Goal: Transaction & Acquisition: Purchase product/service

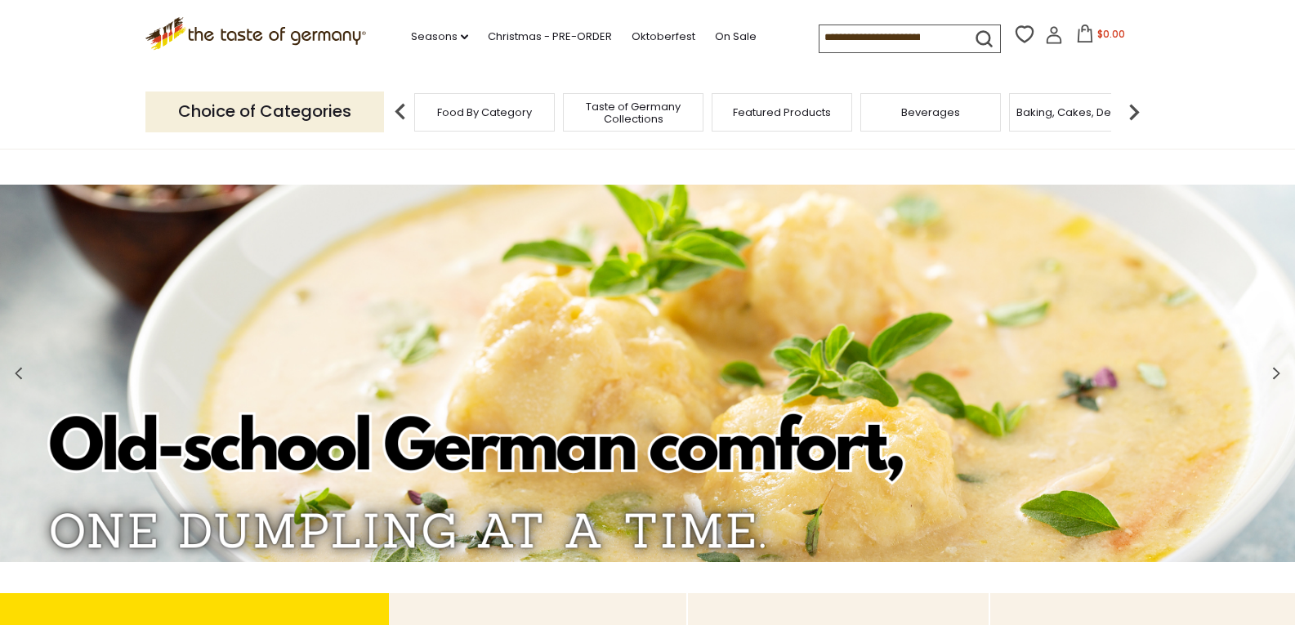
click at [862, 42] on input at bounding box center [888, 36] width 138 height 23
click at [592, 35] on link "Christmas - PRE-ORDER" at bounding box center [550, 37] width 124 height 18
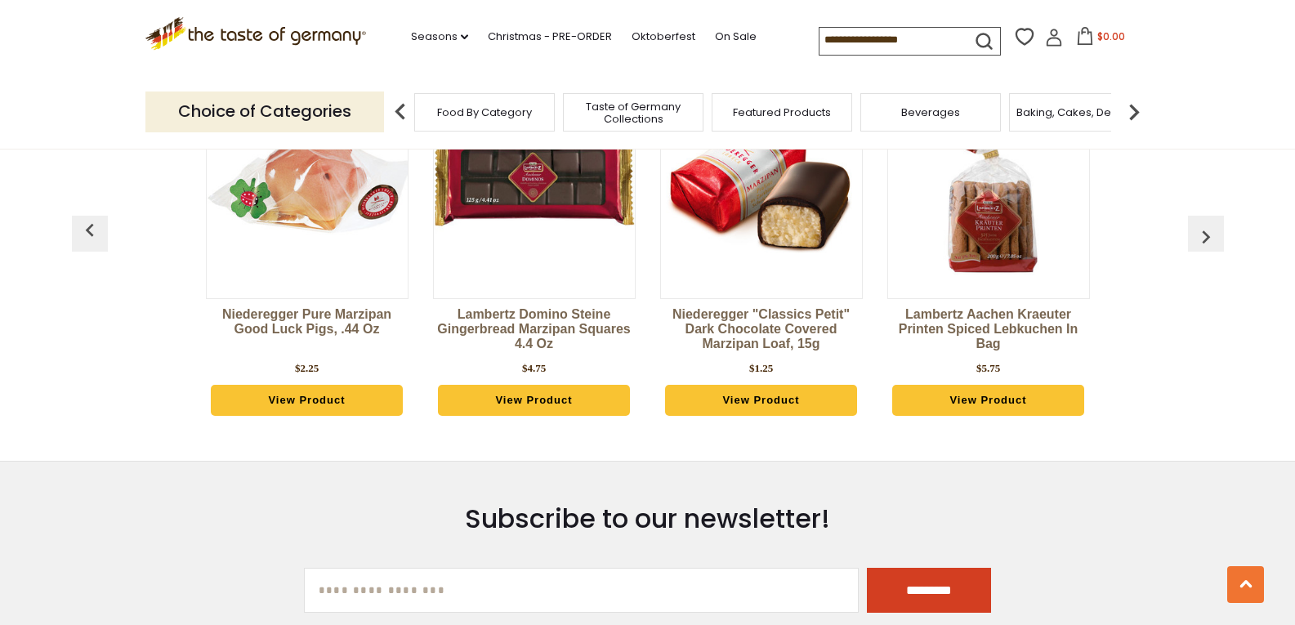
scroll to position [817, 0]
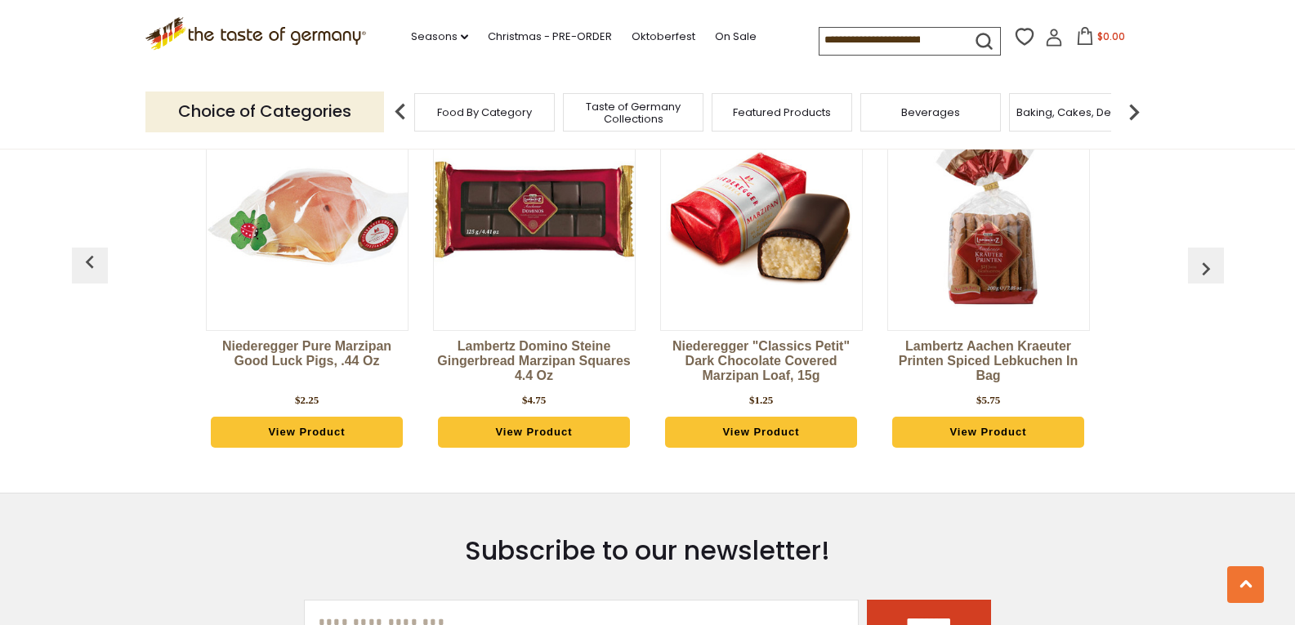
click at [878, 36] on input at bounding box center [888, 39] width 138 height 23
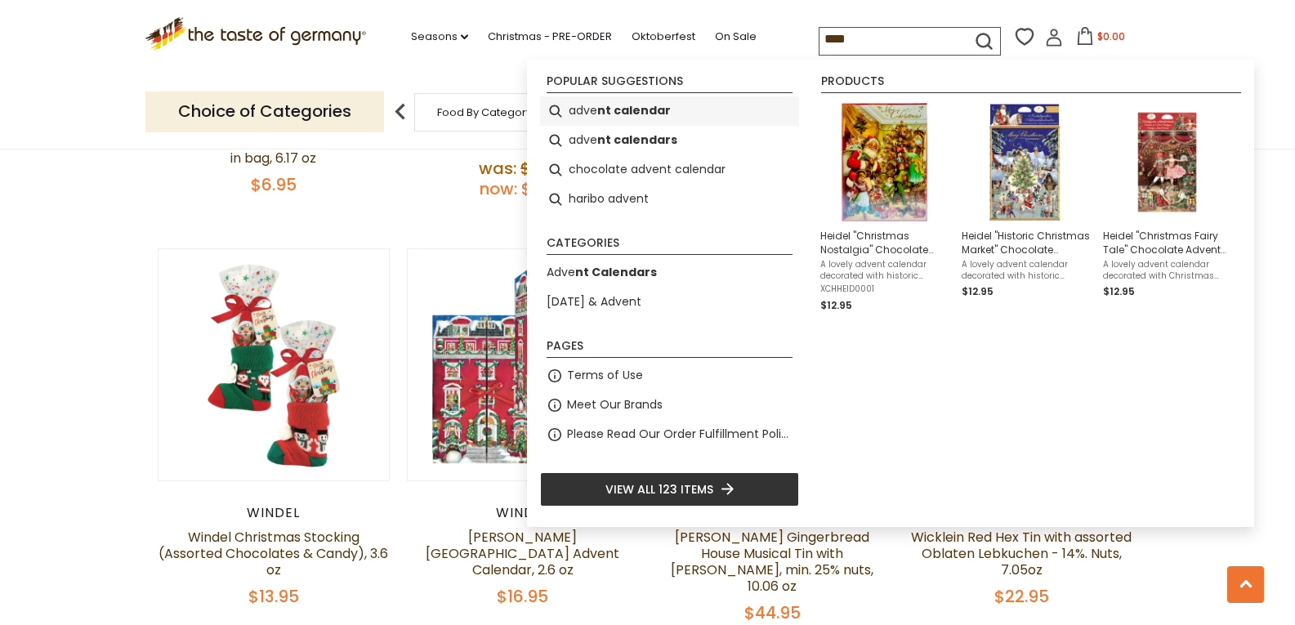
click at [621, 114] on b "nt calendar" at bounding box center [634, 110] width 74 height 19
type input "**********"
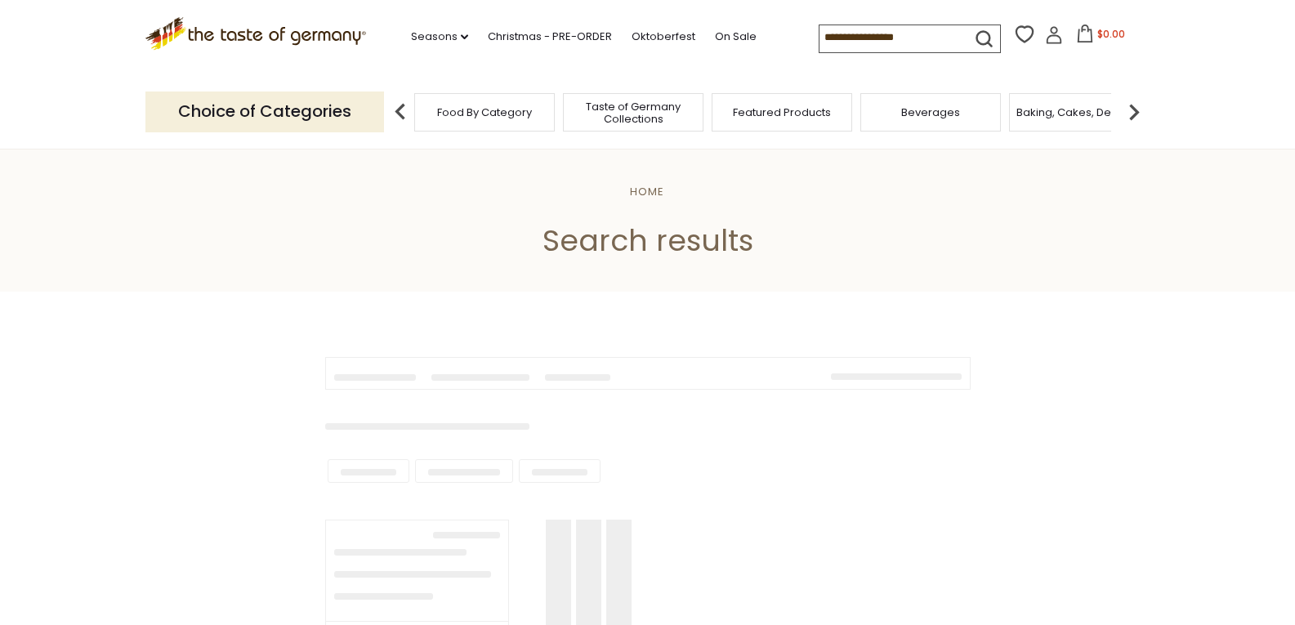
type input "**********"
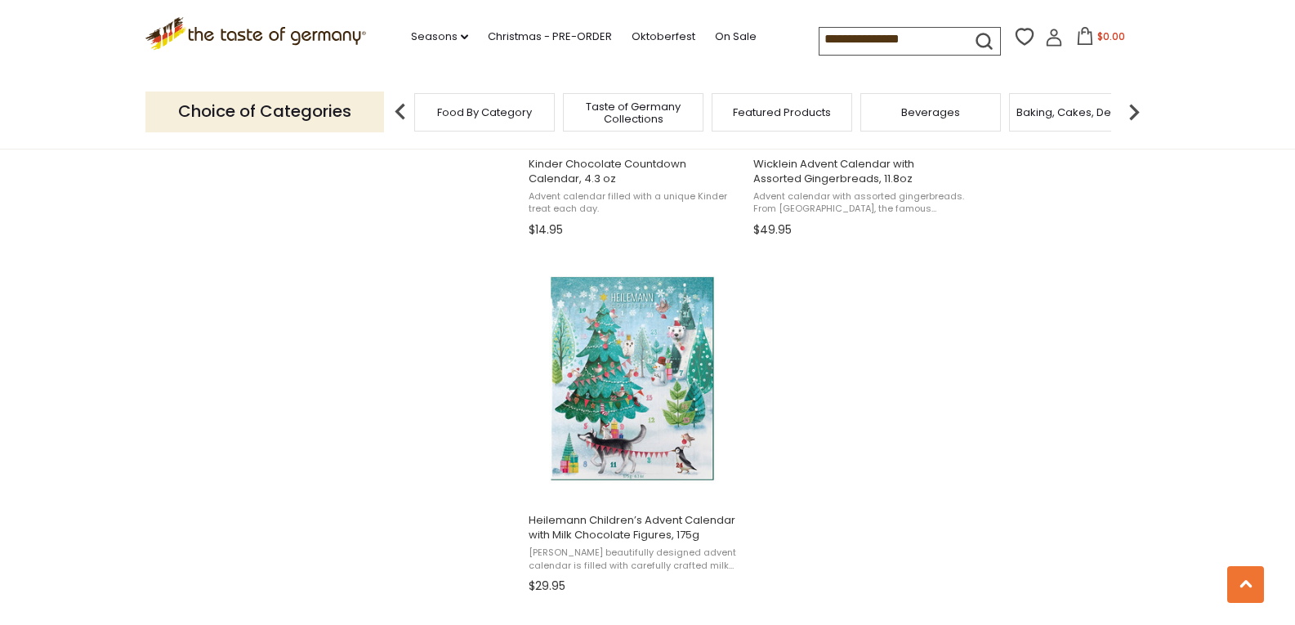
scroll to position [2777, 0]
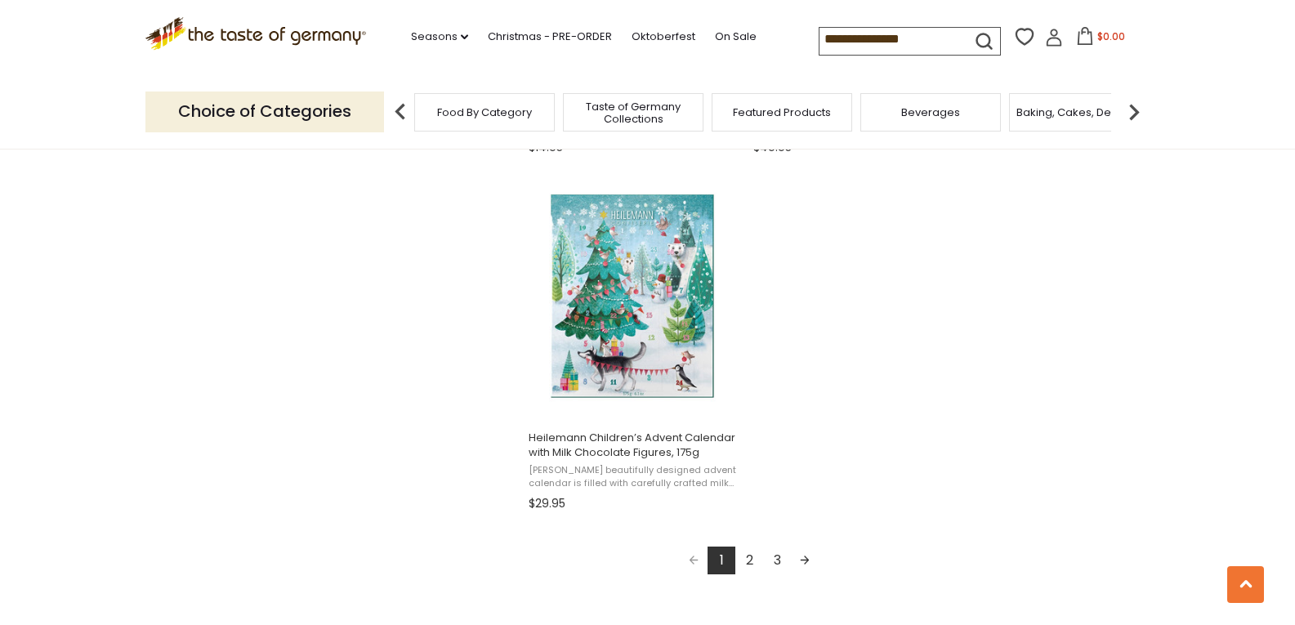
click at [758, 561] on link "2" at bounding box center [749, 560] width 28 height 28
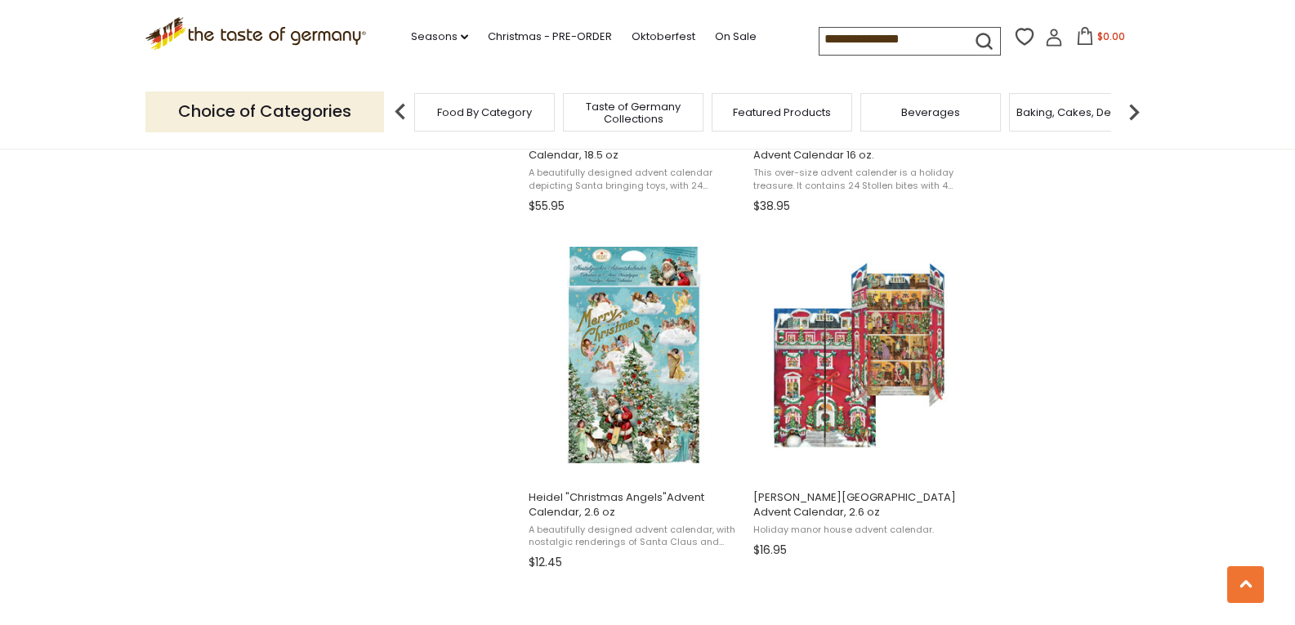
scroll to position [2042, 0]
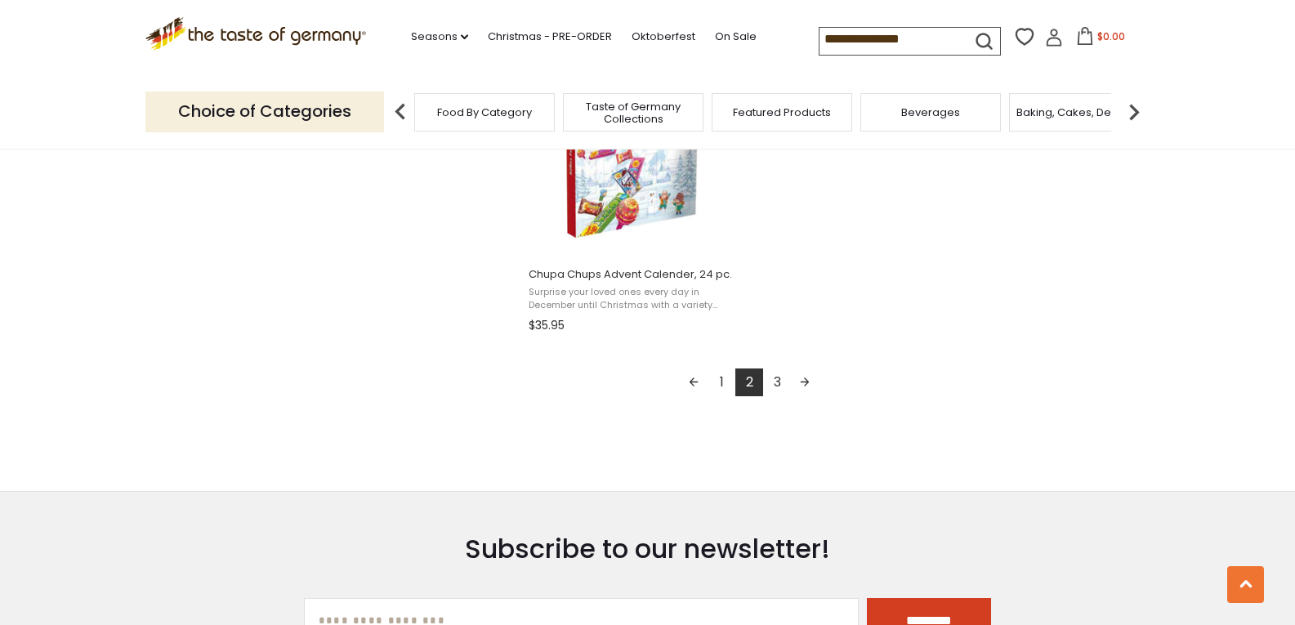
click at [775, 381] on link "3" at bounding box center [777, 382] width 28 height 28
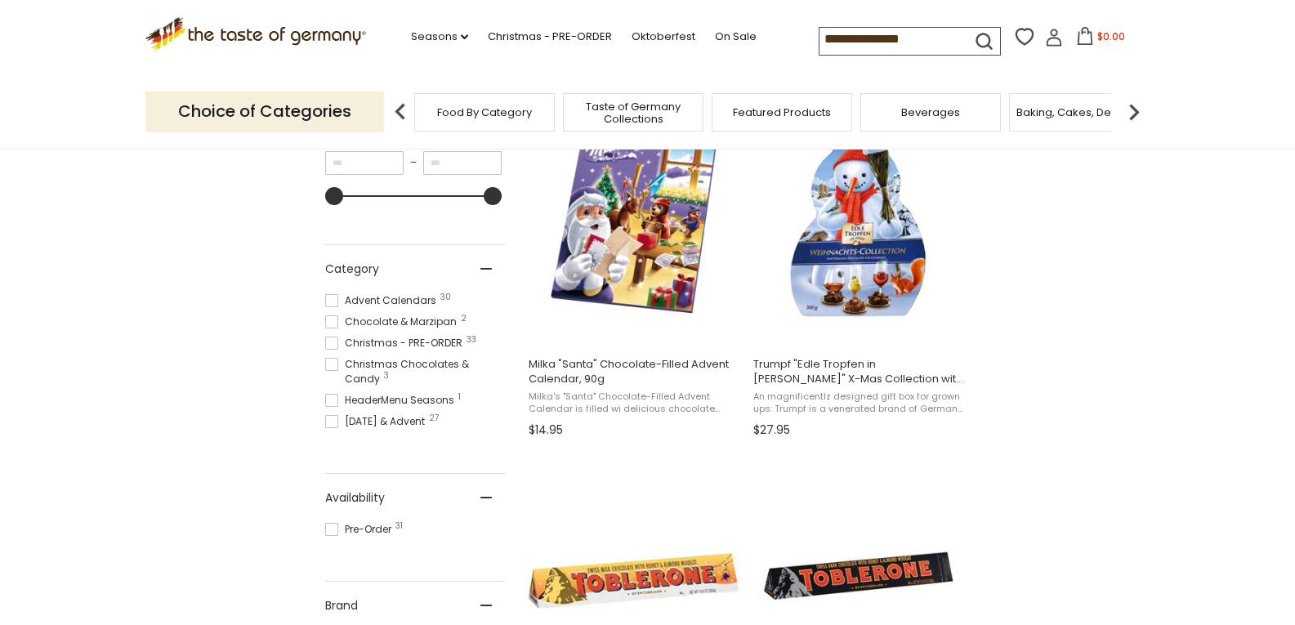
scroll to position [408, 0]
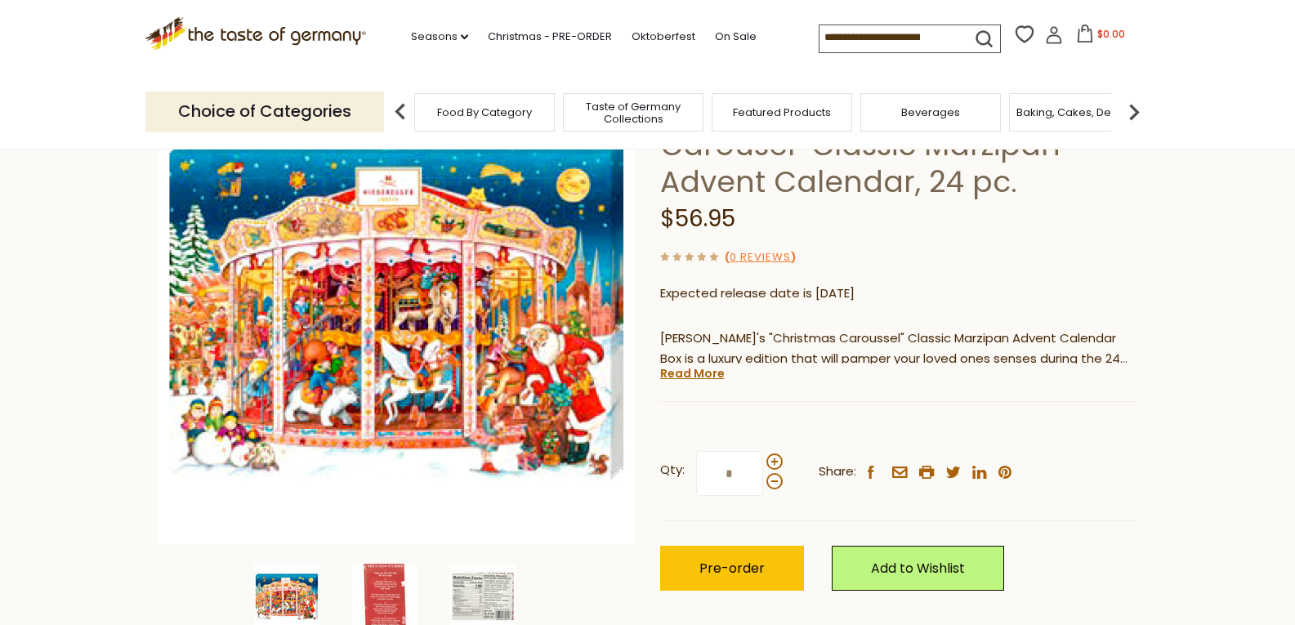
scroll to position [245, 0]
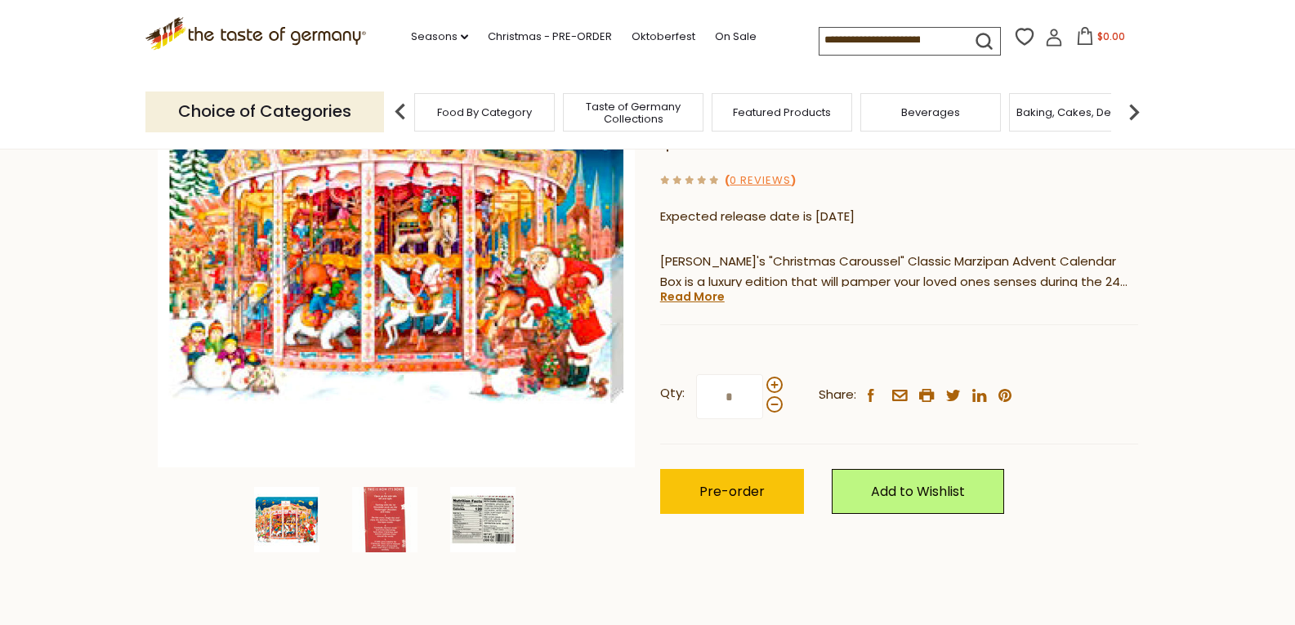
click at [479, 529] on img at bounding box center [482, 519] width 65 height 65
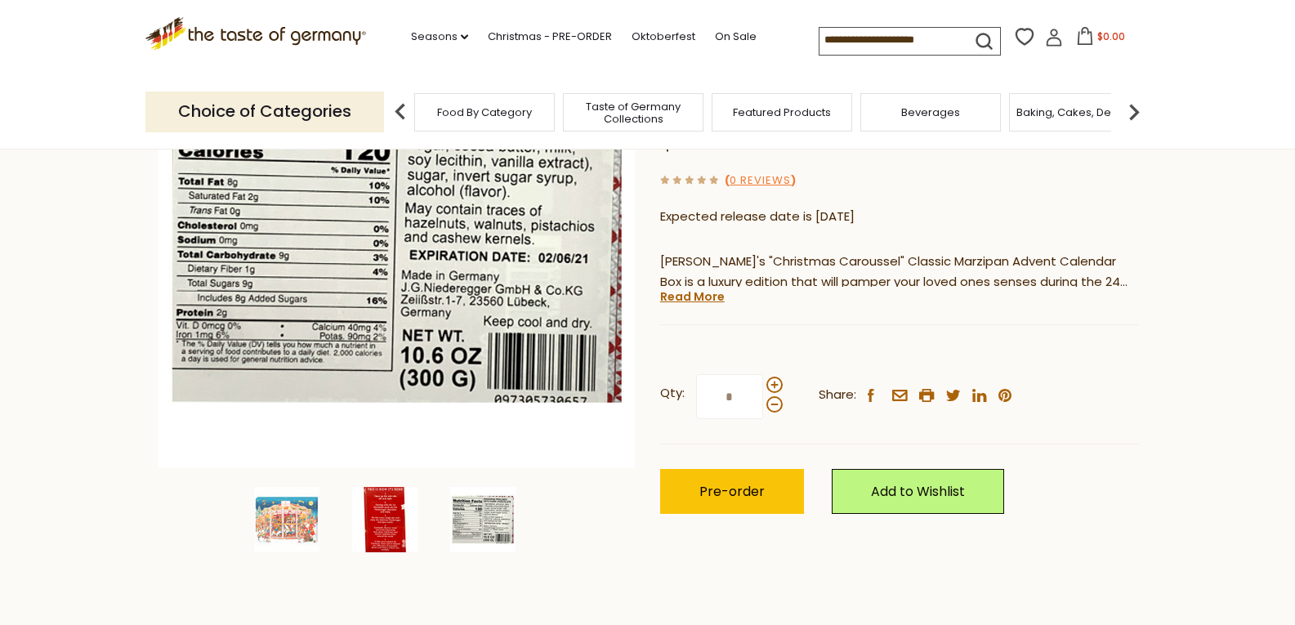
click at [390, 517] on img at bounding box center [384, 519] width 65 height 65
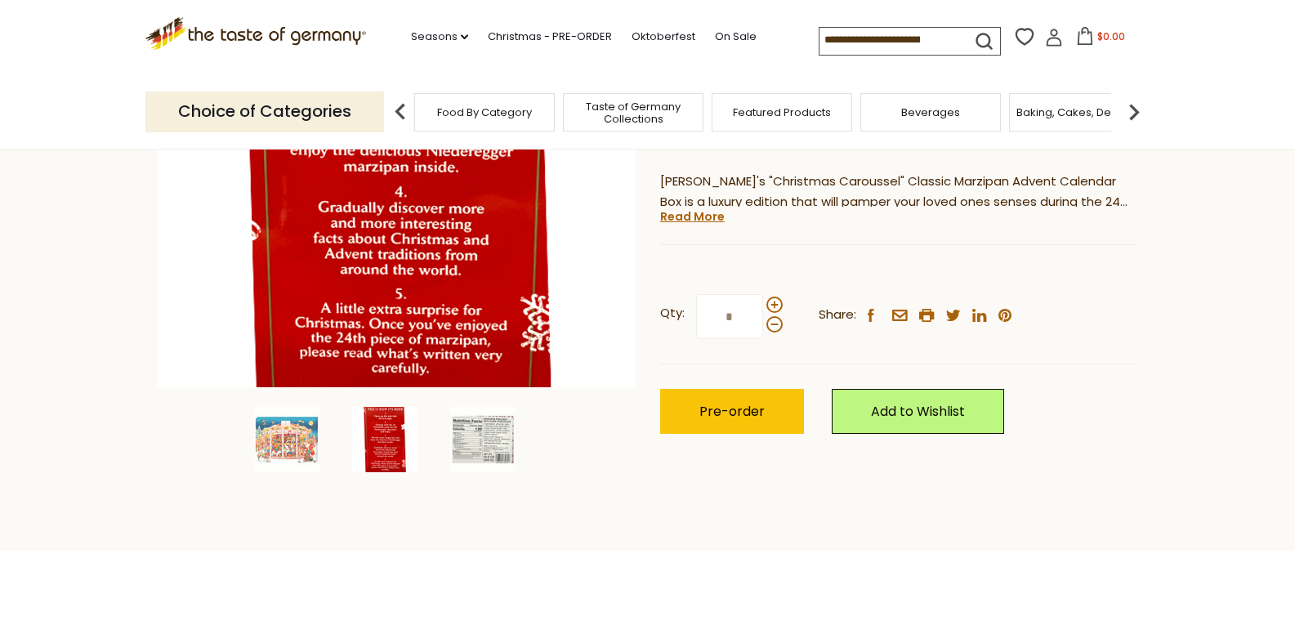
scroll to position [327, 0]
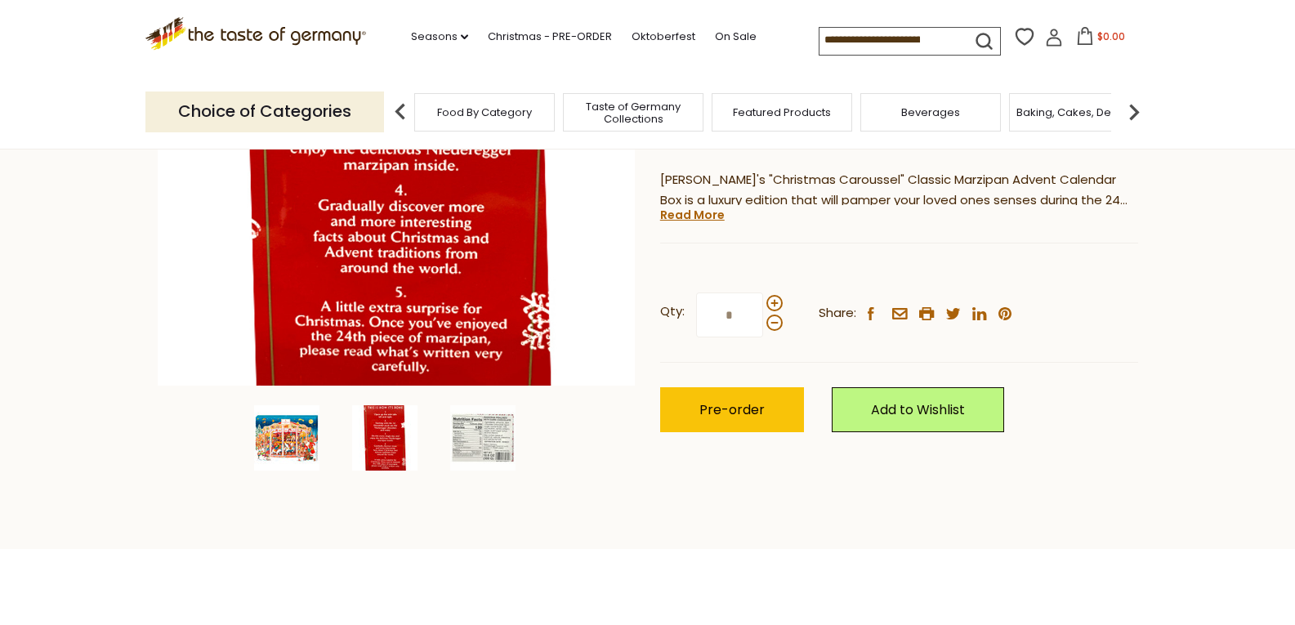
click at [292, 437] on img at bounding box center [286, 437] width 65 height 65
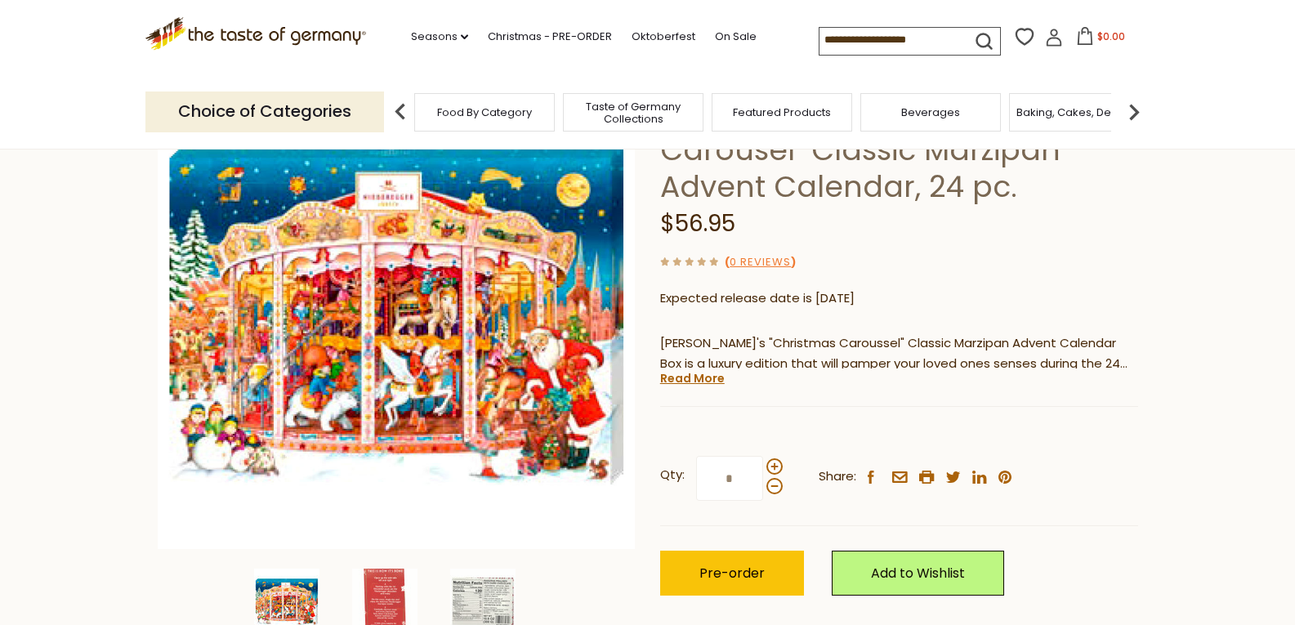
scroll to position [245, 0]
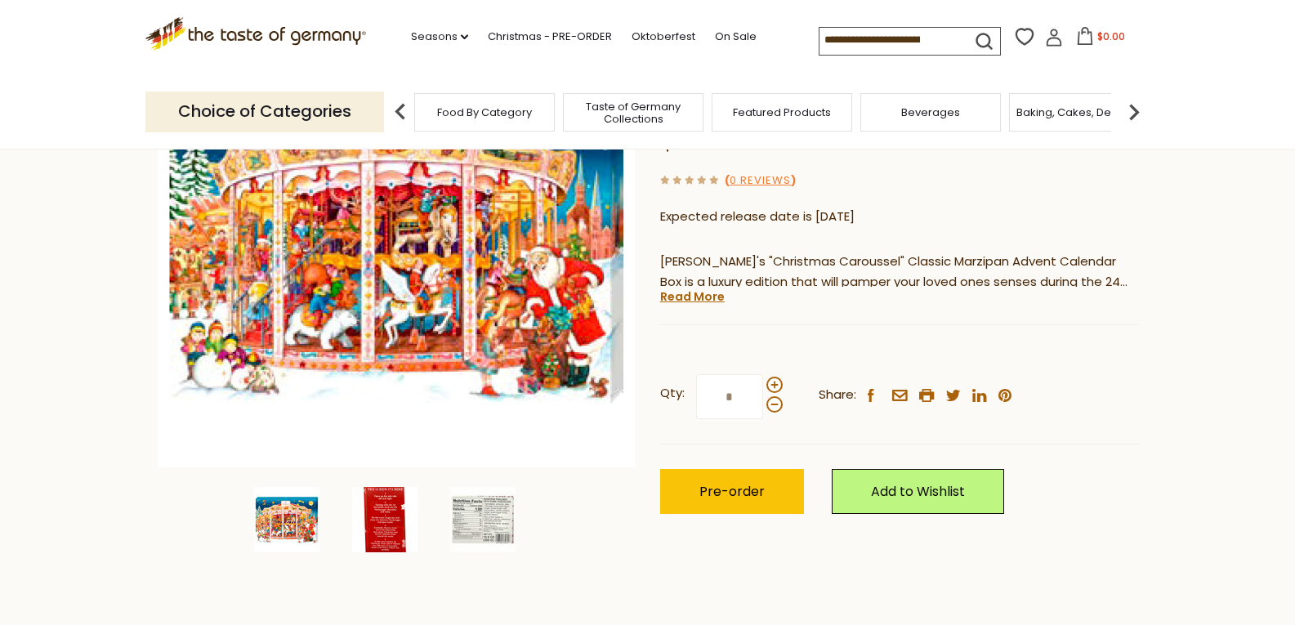
click at [403, 508] on img at bounding box center [384, 519] width 65 height 65
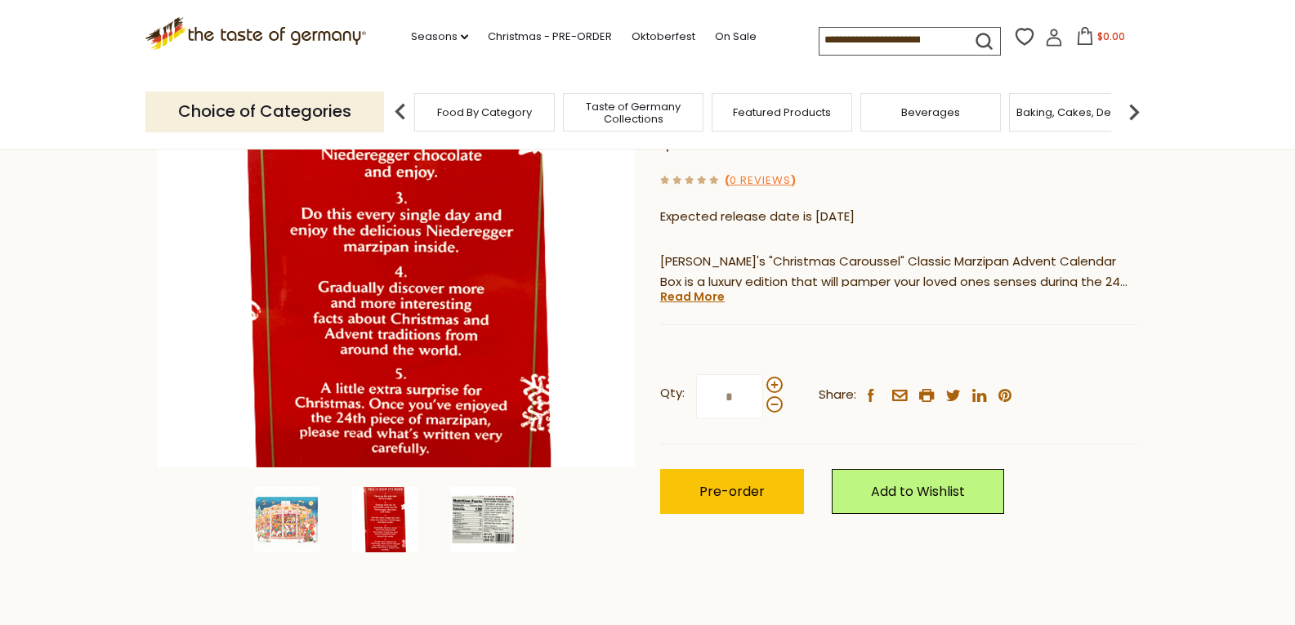
click at [484, 521] on img at bounding box center [482, 519] width 65 height 65
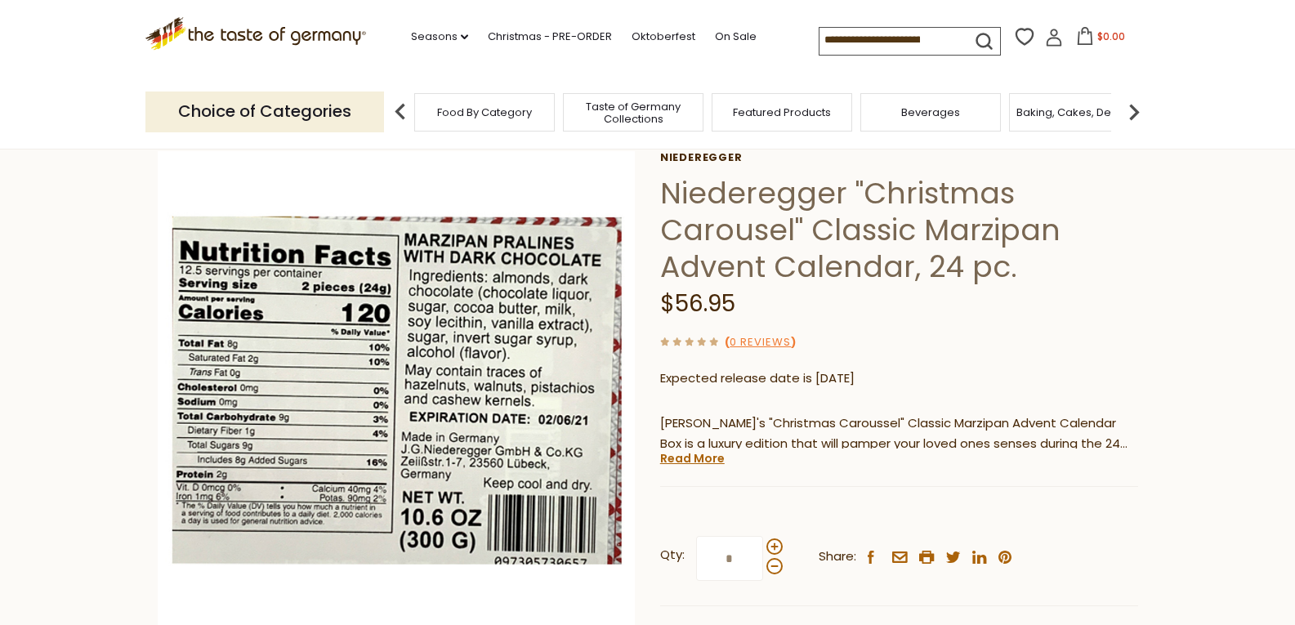
scroll to position [82, 0]
